Goal: Information Seeking & Learning: Check status

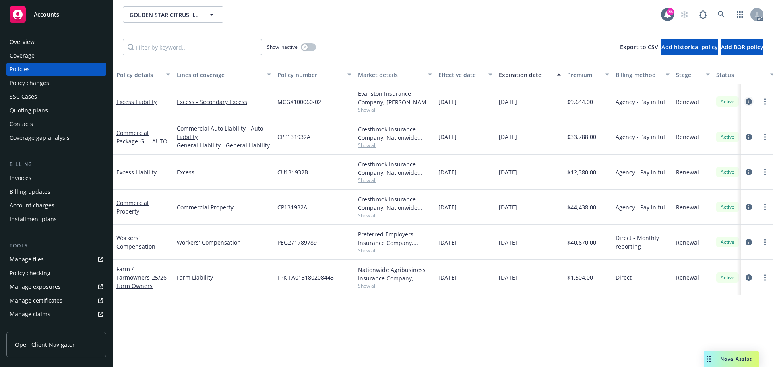
click at [747, 103] on icon "circleInformation" at bounding box center [748, 101] width 6 height 6
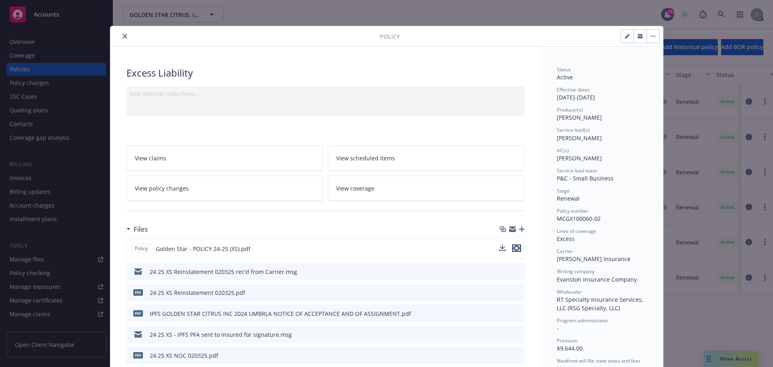
click at [514, 248] on icon "preview file" at bounding box center [516, 248] width 7 height 6
click at [122, 36] on icon "close" at bounding box center [124, 36] width 5 height 5
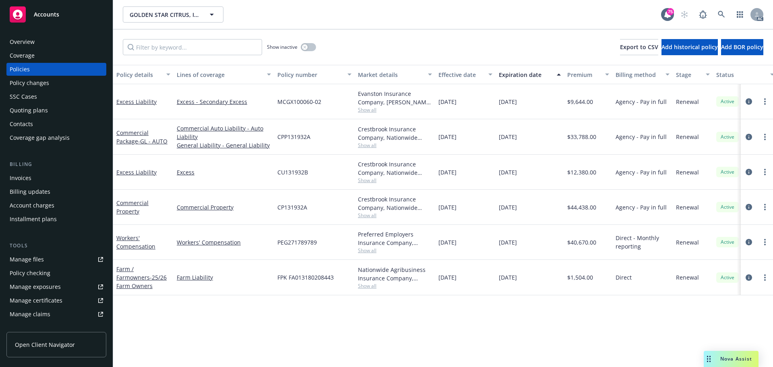
click at [371, 182] on span "Show all" at bounding box center [395, 180] width 74 height 7
click at [336, 10] on div "GOLDEN STAR CITRUS, INC. GOLDEN STAR CITRUS, INC." at bounding box center [392, 14] width 538 height 16
click at [748, 170] on icon "circleInformation" at bounding box center [748, 172] width 6 height 6
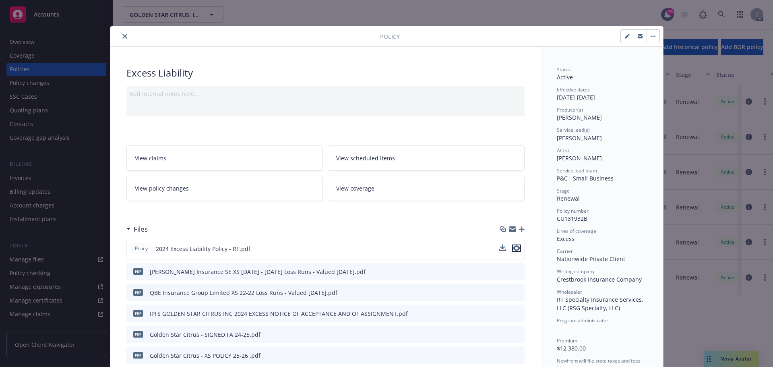
click at [513, 247] on icon "preview file" at bounding box center [516, 248] width 7 height 6
click at [123, 35] on icon "close" at bounding box center [124, 36] width 5 height 5
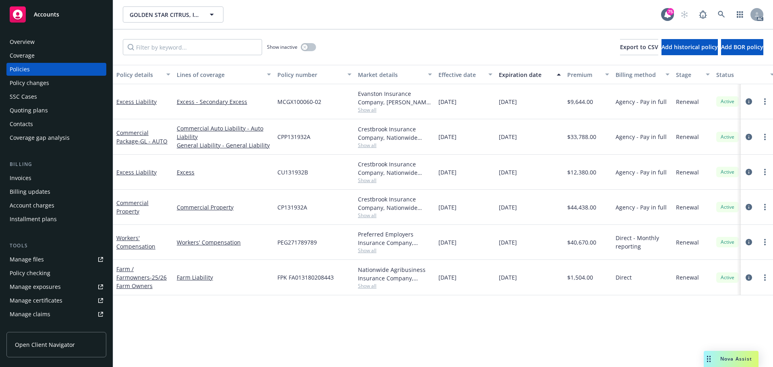
click at [372, 143] on span "Show all" at bounding box center [395, 145] width 74 height 7
click at [373, 320] on div "Policy details Lines of coverage Policy number Market details Effective date Ex…" at bounding box center [443, 216] width 660 height 302
click at [370, 179] on span "Show all" at bounding box center [395, 180] width 74 height 7
drag, startPoint x: 392, startPoint y: 320, endPoint x: 395, endPoint y: 247, distance: 73.3
click at [392, 320] on div "Policy details Lines of coverage Policy number Market details Effective date Ex…" at bounding box center [443, 216] width 660 height 302
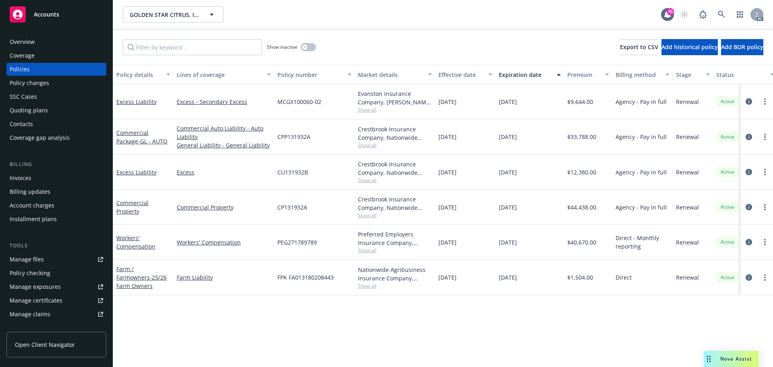
click at [363, 111] on span "Show all" at bounding box center [395, 109] width 74 height 7
click at [352, 316] on div "Policy details Lines of coverage Policy number Market details Effective date Ex…" at bounding box center [443, 216] width 660 height 302
click at [371, 144] on span "Show all" at bounding box center [395, 145] width 74 height 7
click at [397, 323] on div "Policy details Lines of coverage Policy number Market details Effective date Ex…" at bounding box center [443, 216] width 660 height 302
click at [369, 179] on span "Show all" at bounding box center [395, 180] width 74 height 7
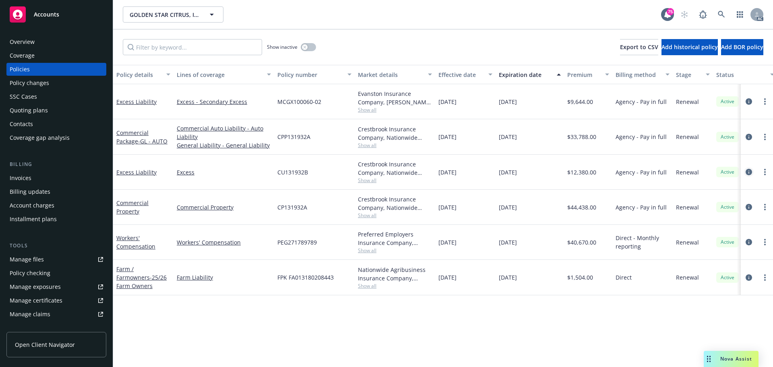
click at [749, 172] on icon "circleInformation" at bounding box center [748, 172] width 6 height 6
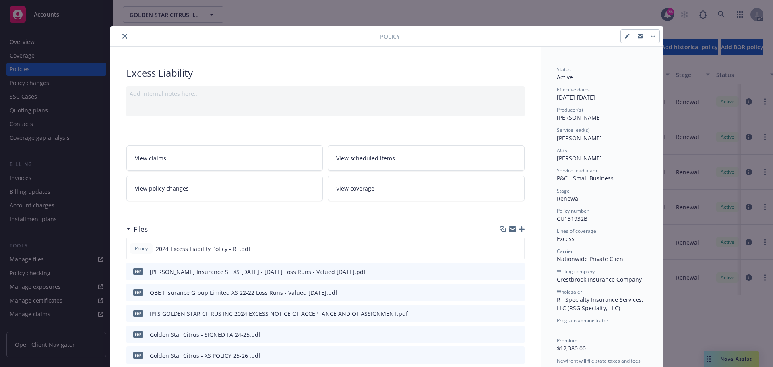
scroll to position [24, 0]
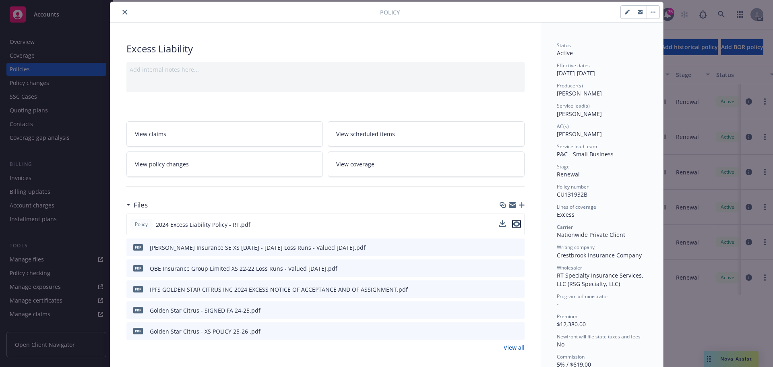
click at [514, 222] on icon "preview file" at bounding box center [516, 224] width 7 height 6
click at [122, 12] on icon "close" at bounding box center [124, 12] width 5 height 5
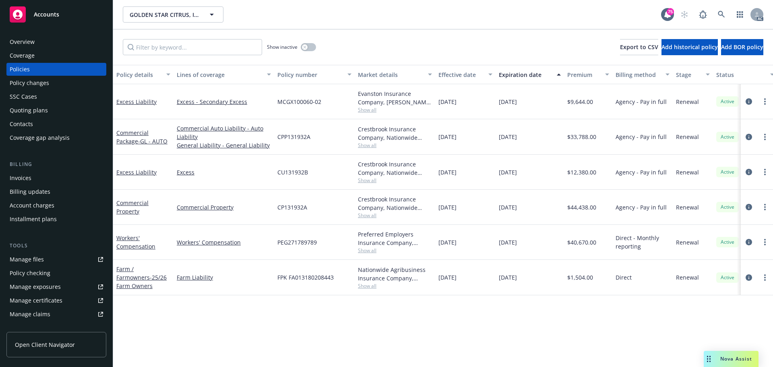
click at [371, 109] on span "Show all" at bounding box center [395, 109] width 74 height 7
click at [354, 322] on div "Policy details Lines of coverage Policy number Market details Effective date Ex…" at bounding box center [443, 216] width 660 height 302
click at [365, 111] on span "Show all" at bounding box center [395, 109] width 74 height 7
click at [368, 110] on span "Show all" at bounding box center [395, 109] width 74 height 7
click at [211, 309] on div "Policy details Lines of coverage Policy number Market details Effective date Ex…" at bounding box center [443, 216] width 660 height 302
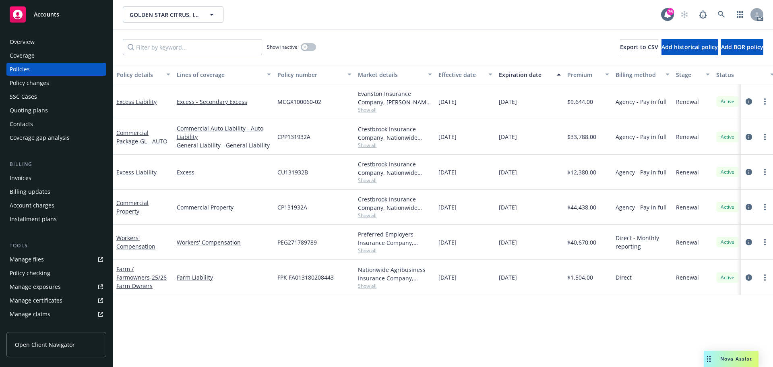
click at [373, 146] on span "Show all" at bounding box center [395, 145] width 74 height 7
click at [397, 322] on div "Policy details Lines of coverage Policy number Market details Effective date Ex…" at bounding box center [443, 216] width 660 height 302
click at [367, 182] on span "Show all" at bounding box center [395, 180] width 74 height 7
click at [362, 330] on div "Policy details Lines of coverage Policy number Market details Effective date Ex…" at bounding box center [443, 216] width 660 height 302
click at [367, 217] on span "Show all" at bounding box center [395, 215] width 74 height 7
